Goal: Information Seeking & Learning: Learn about a topic

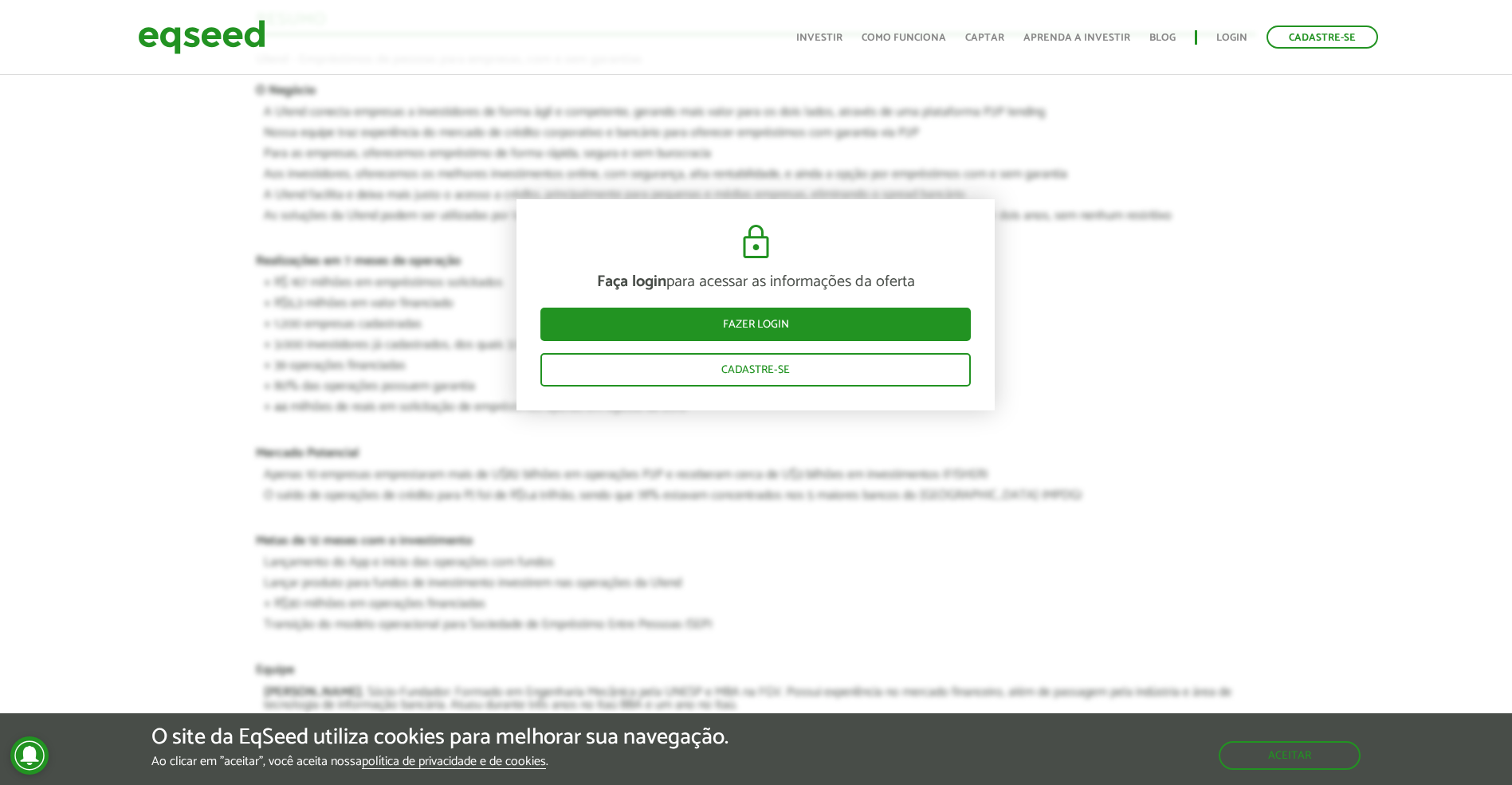
scroll to position [1480, 0]
click at [841, 41] on link "Investir" at bounding box center [819, 38] width 46 height 11
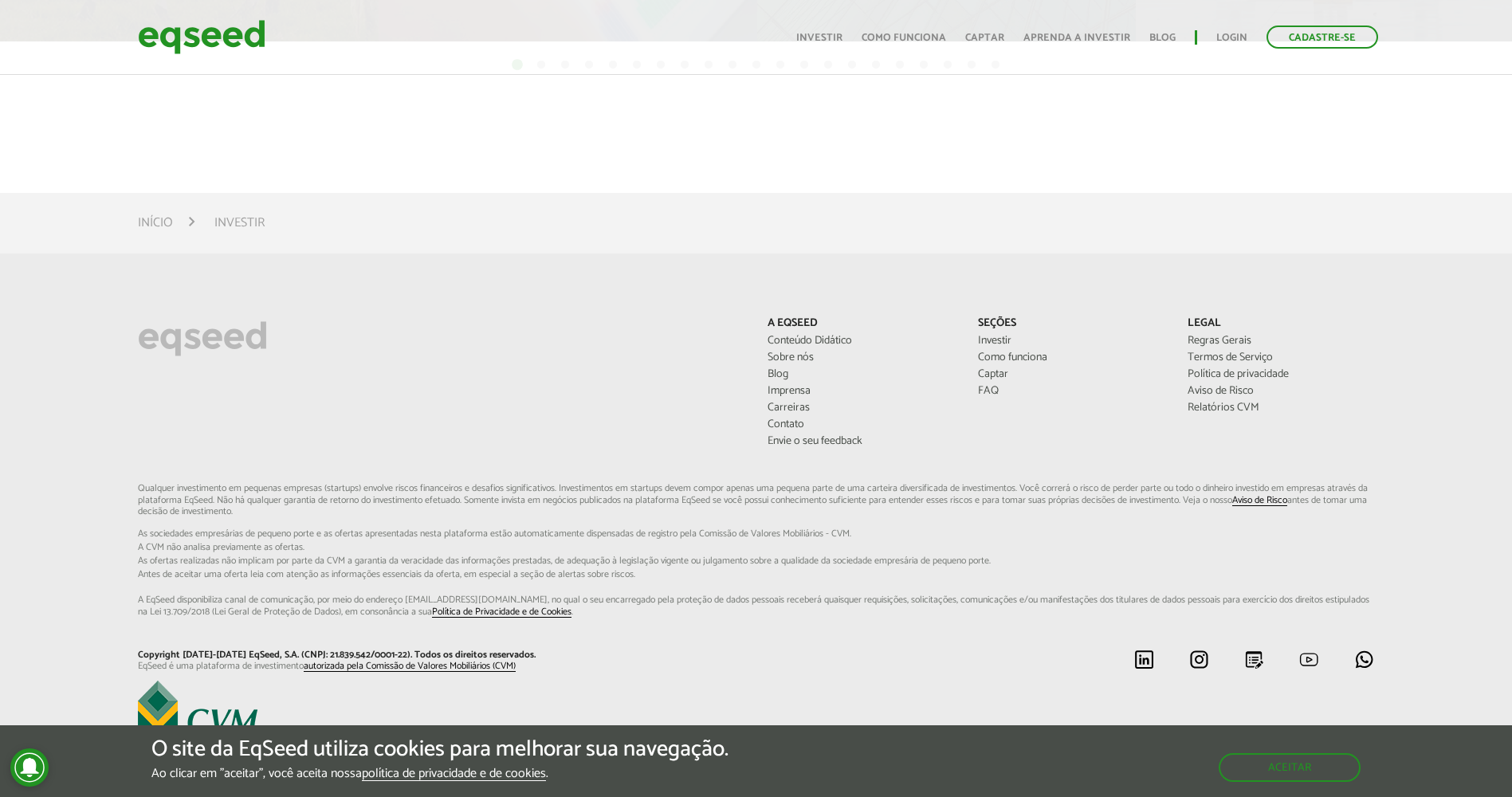
scroll to position [975, 0]
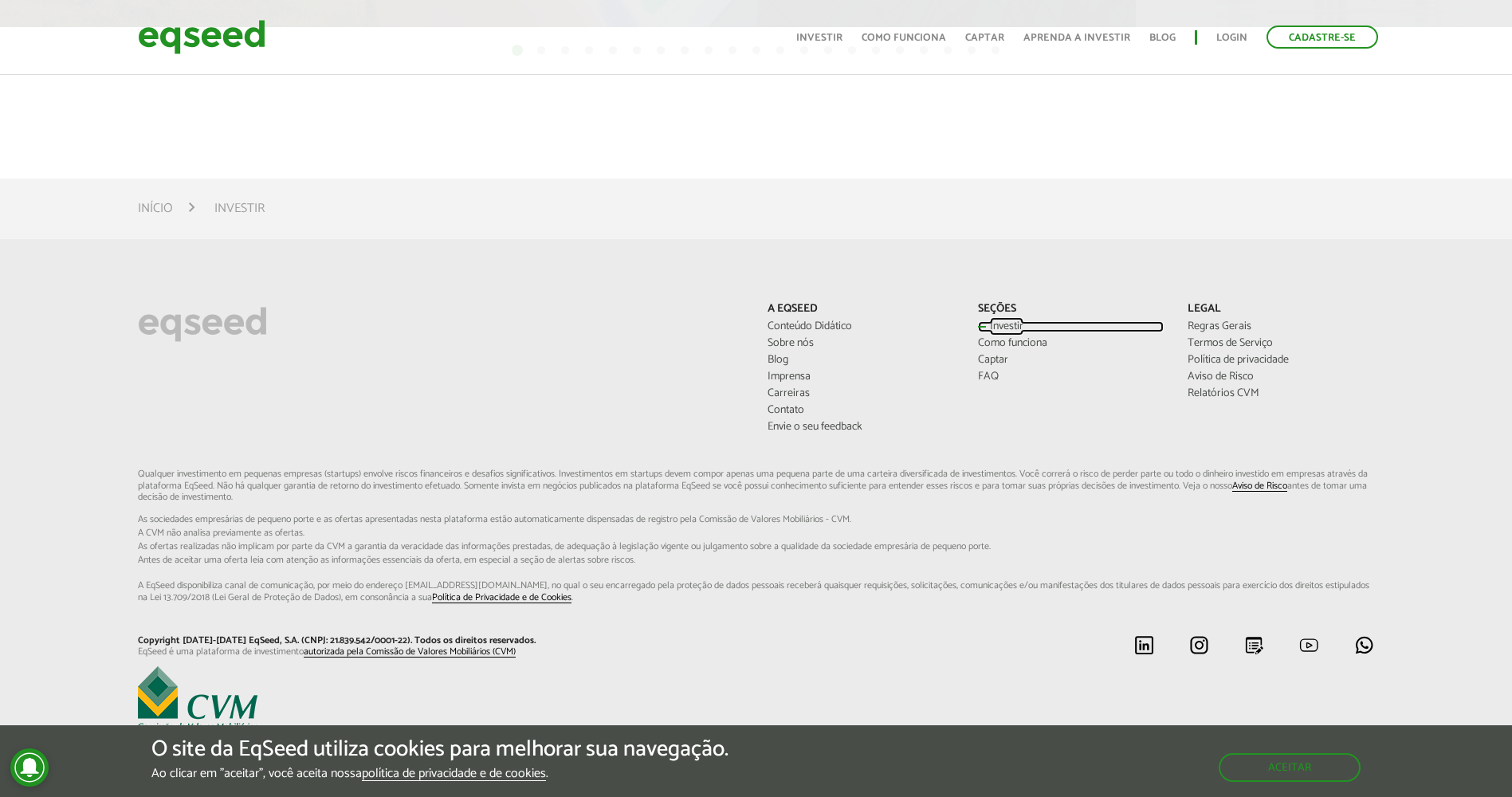
click at [1009, 324] on link "Investir" at bounding box center [1070, 327] width 186 height 12
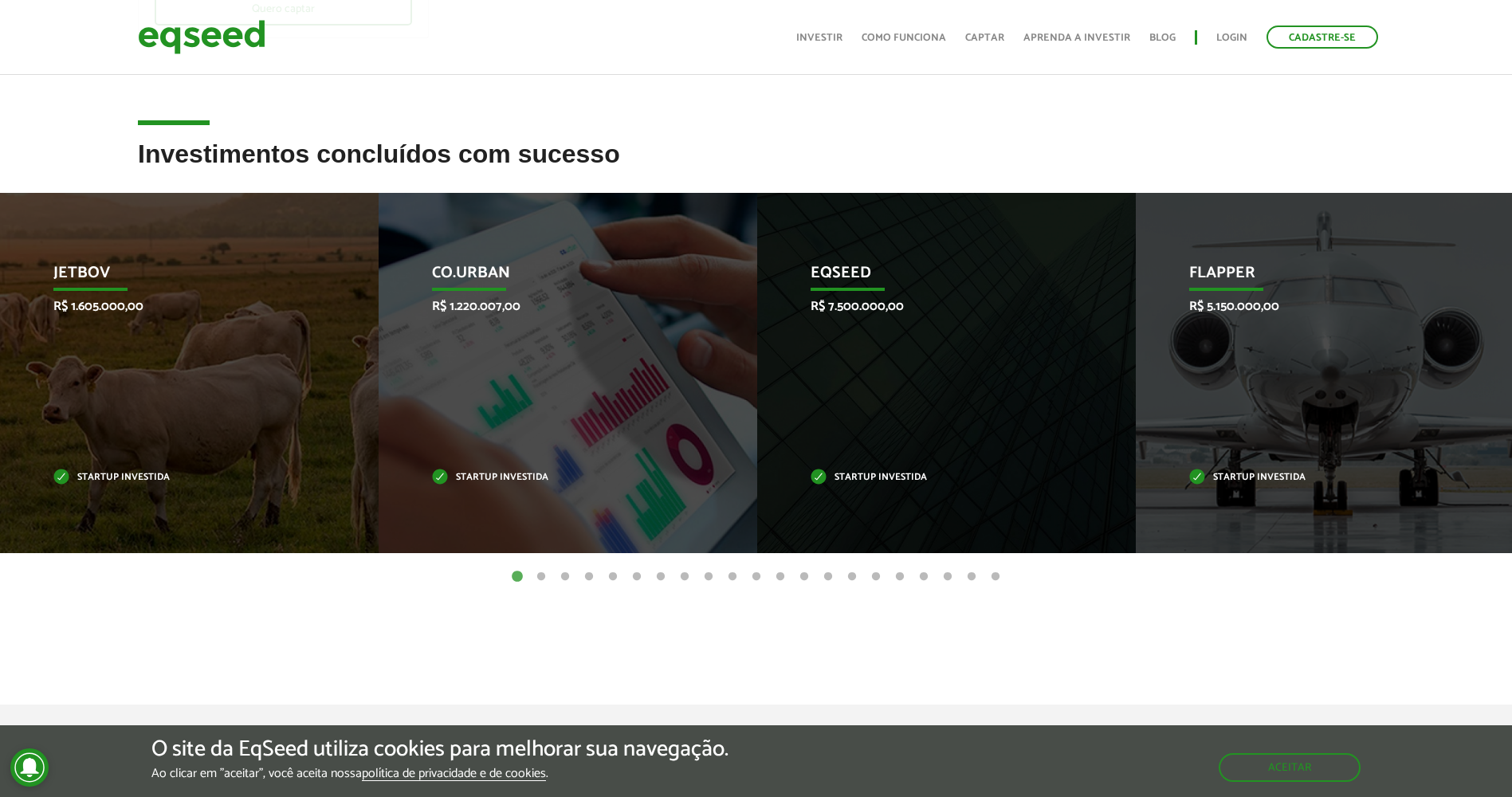
scroll to position [447, 0]
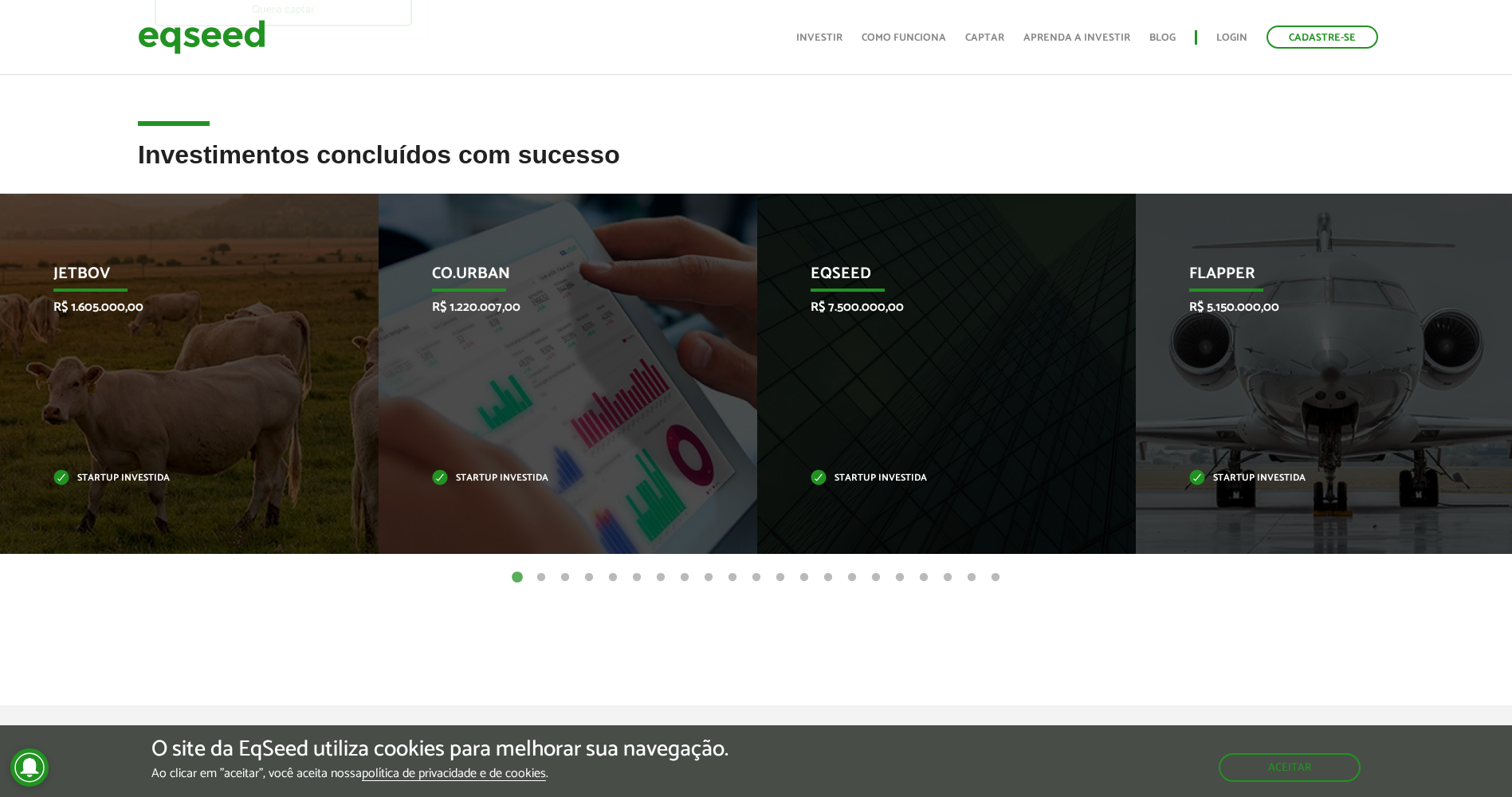
click at [539, 576] on button "2" at bounding box center [541, 578] width 16 height 16
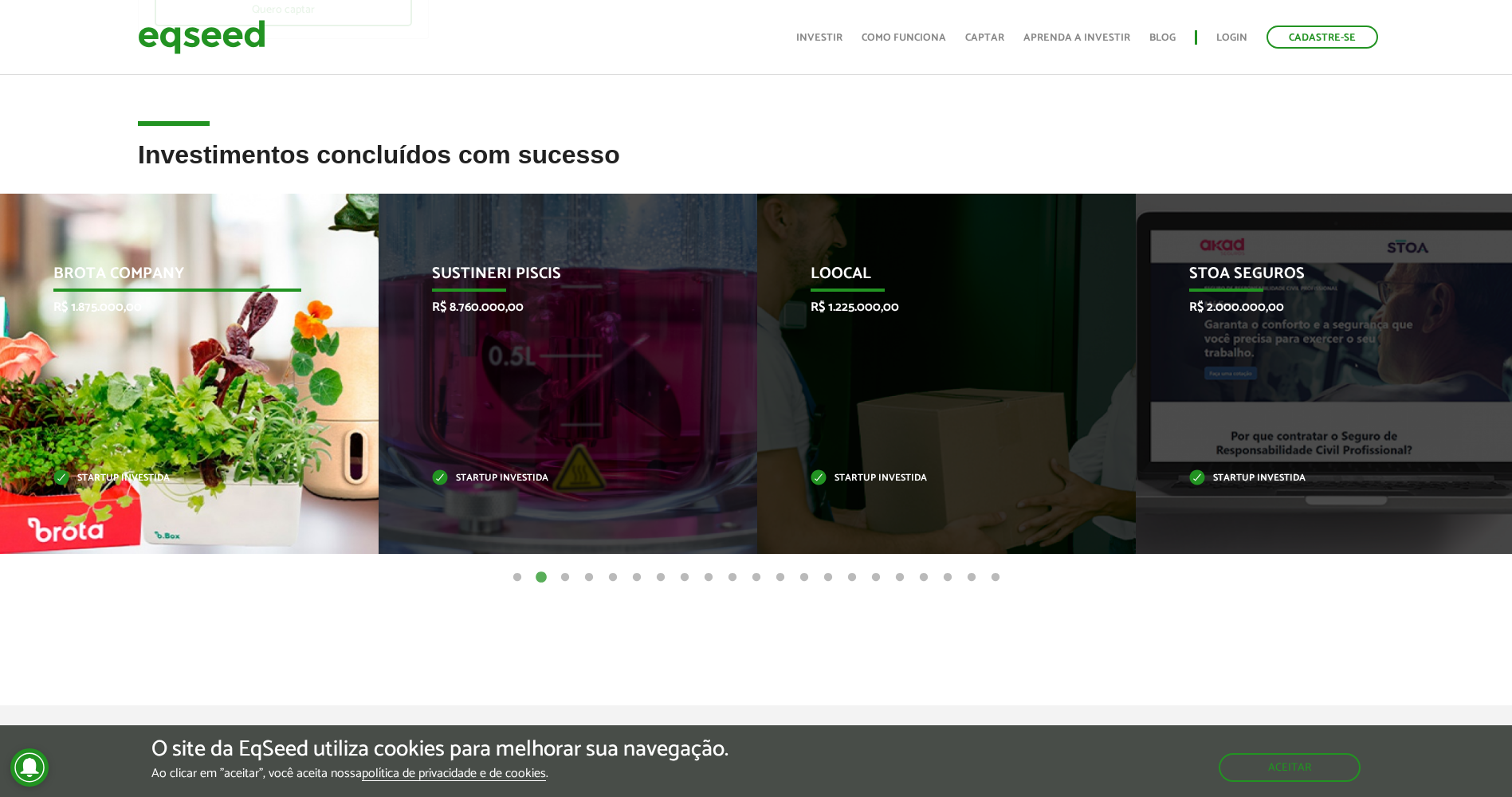
click at [121, 353] on div "Brota Company R$ 1.875.000,00 Startup investida" at bounding box center [177, 374] width 354 height 360
click at [172, 274] on p "Brota Company" at bounding box center [178, 278] width 249 height 28
